Goal: Task Accomplishment & Management: Manage account settings

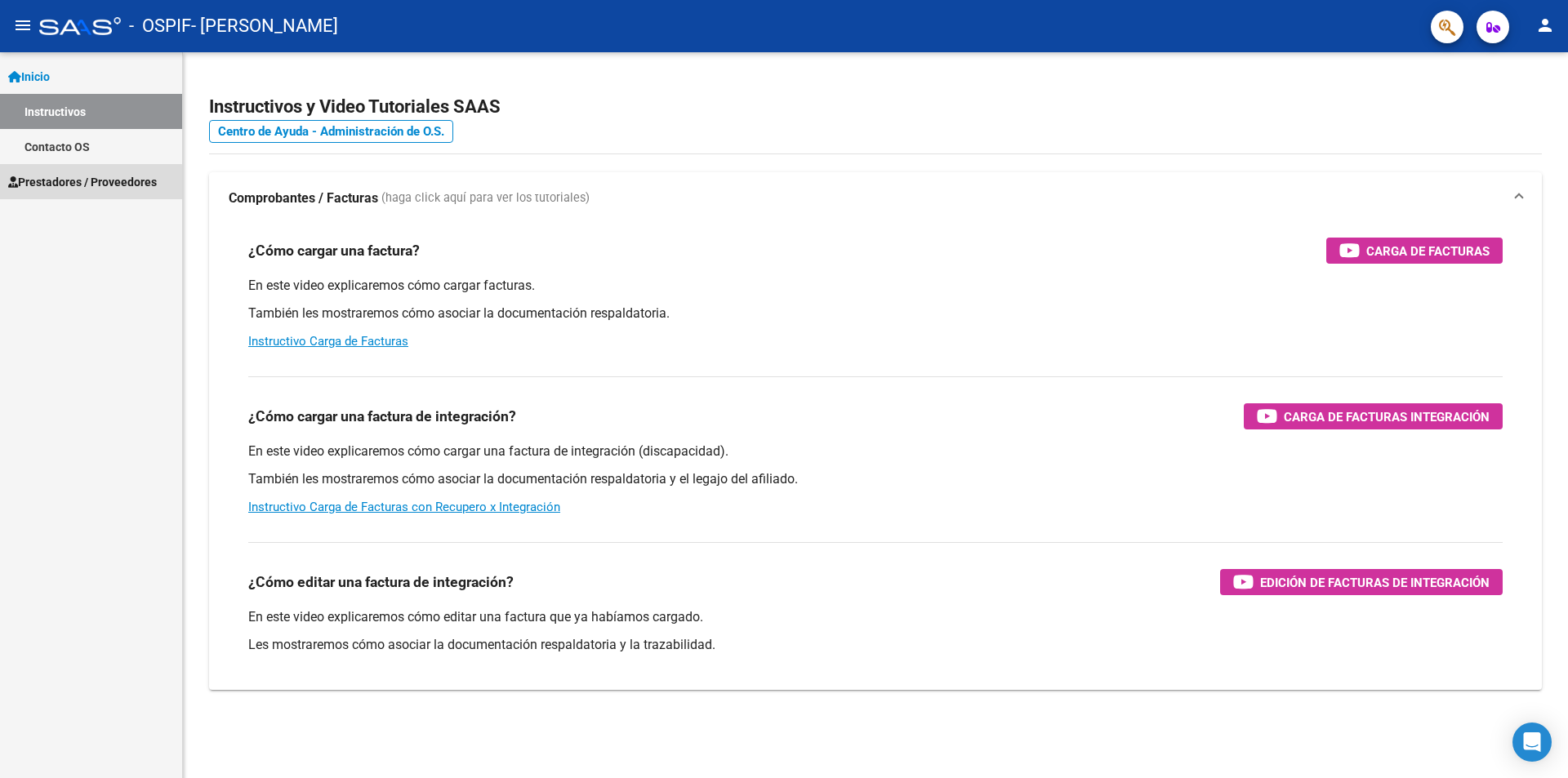
click at [82, 183] on span "Prestadores / Proveedores" at bounding box center [82, 182] width 149 height 18
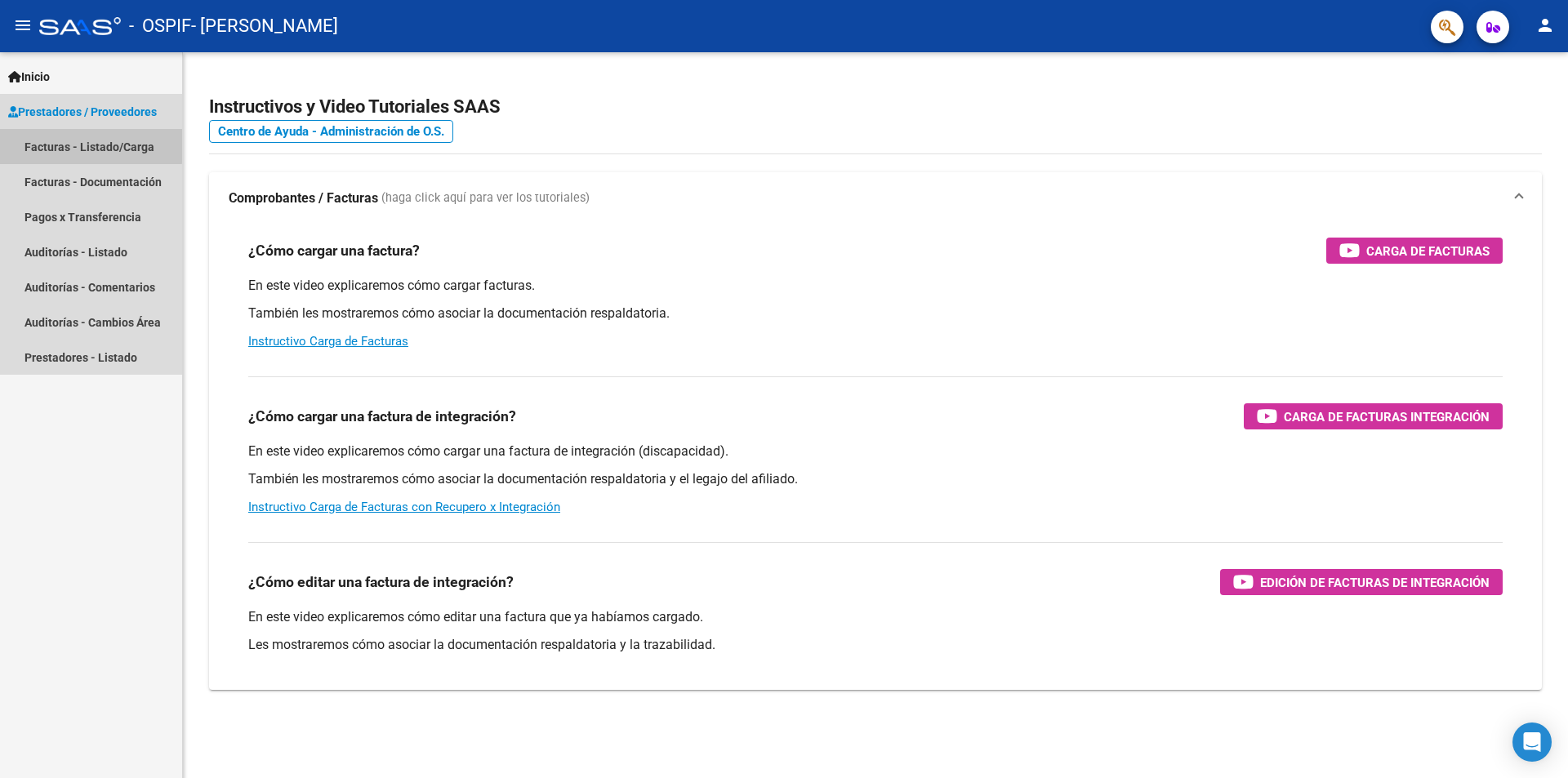
click at [53, 143] on link "Facturas - Listado/Carga" at bounding box center [91, 146] width 182 height 35
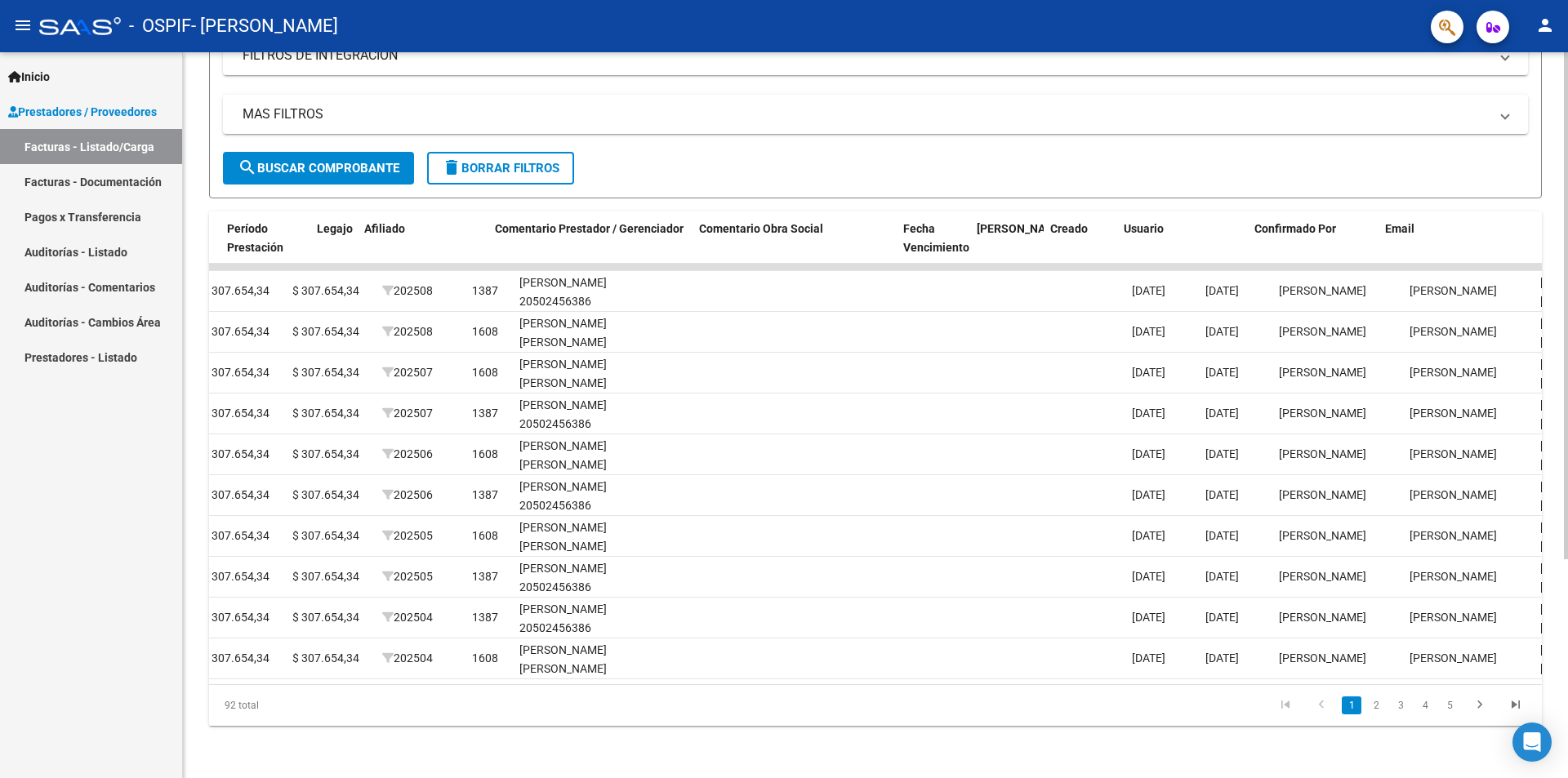
scroll to position [0, 2111]
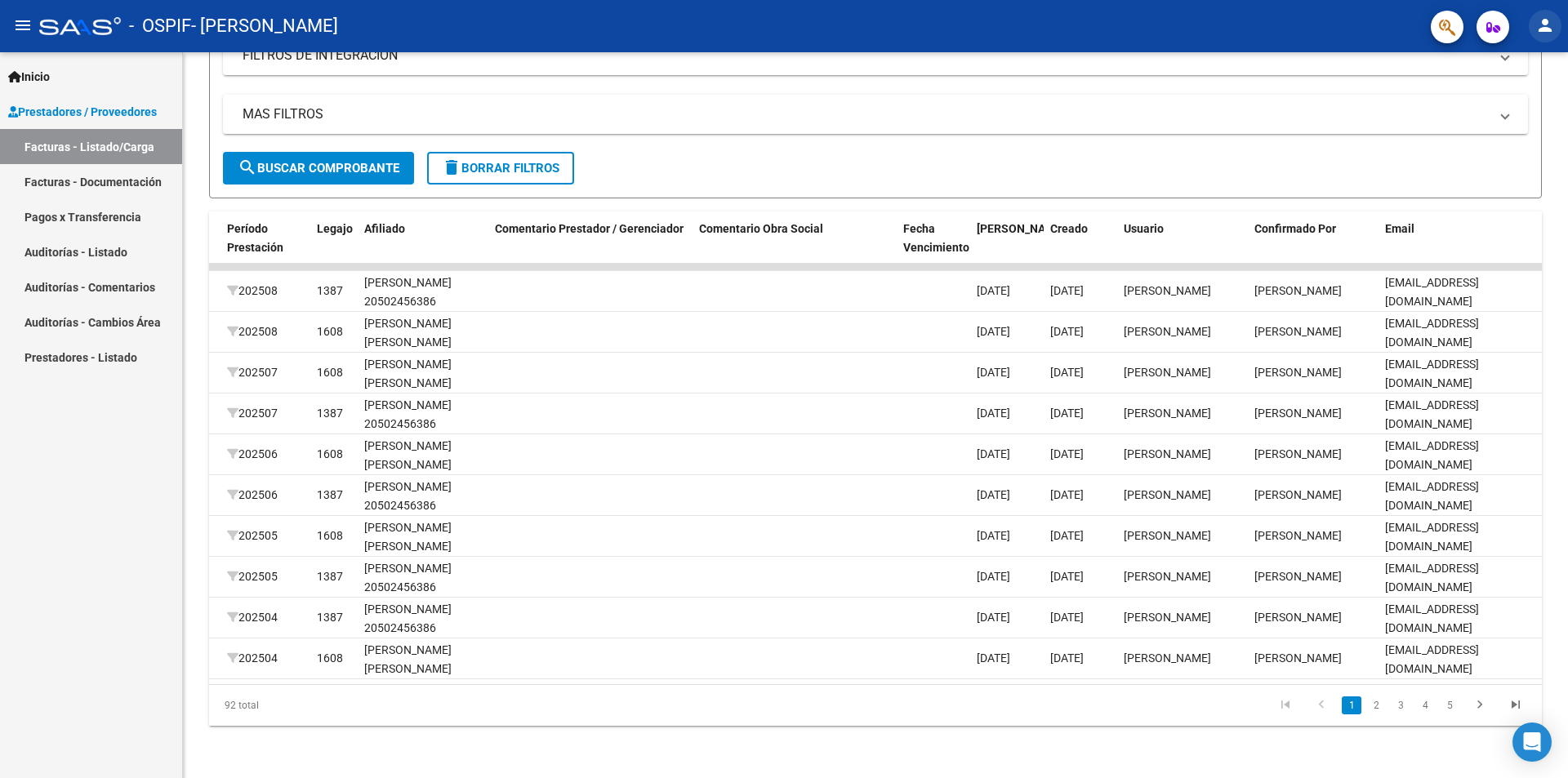
click at [1543, 18] on mat-icon "person" at bounding box center [1545, 25] width 19 height 19
click at [1507, 106] on button "exit_to_app Salir" at bounding box center [1512, 108] width 100 height 39
